Goal: Transaction & Acquisition: Purchase product/service

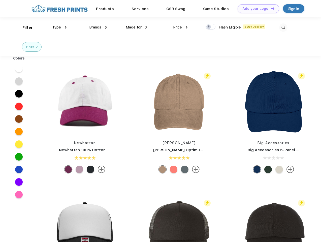
click at [257, 9] on link "Add your Logo Design Tool" at bounding box center [259, 8] width 42 height 9
click at [0, 0] on div "Design Tool" at bounding box center [0, 0] width 0 height 0
click at [270, 8] on link "Add your Logo Design Tool" at bounding box center [259, 8] width 42 height 9
click at [24, 27] on div "Filter" at bounding box center [27, 28] width 10 height 6
click at [59, 27] on span "Type" at bounding box center [56, 27] width 9 height 5
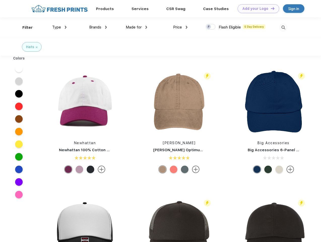
click at [98, 27] on span "Brands" at bounding box center [95, 27] width 12 height 5
click at [137, 27] on span "Made for" at bounding box center [134, 27] width 16 height 5
click at [180, 27] on span "Price" at bounding box center [177, 27] width 9 height 5
click at [211, 27] on div at bounding box center [211, 27] width 10 height 6
click at [209, 27] on input "checkbox" at bounding box center [207, 25] width 3 height 3
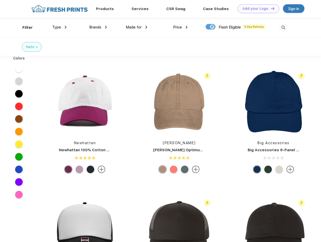
click at [283, 27] on img at bounding box center [283, 27] width 8 height 8
